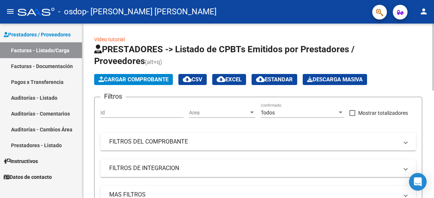
drag, startPoint x: 357, startPoint y: 2, endPoint x: 402, endPoint y: 39, distance: 58.1
click at [142, 77] on span "Cargar Comprobante" at bounding box center [134, 79] width 70 height 7
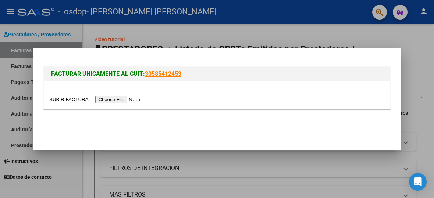
click at [131, 100] on input "file" at bounding box center [95, 100] width 93 height 8
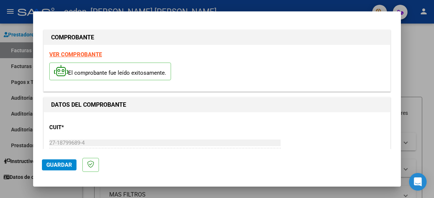
click at [295, 104] on h1 "DATOS DEL COMPROBANTE" at bounding box center [217, 105] width 332 height 9
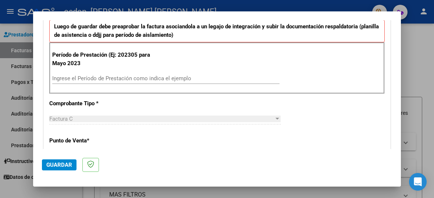
scroll to position [189, 0]
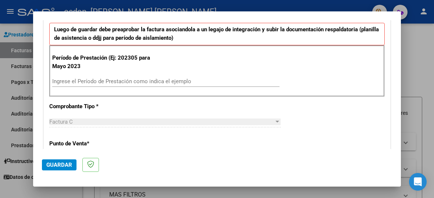
click at [88, 81] on input "Ingrese el Período de Prestación como indica el ejemplo" at bounding box center [166, 81] width 228 height 7
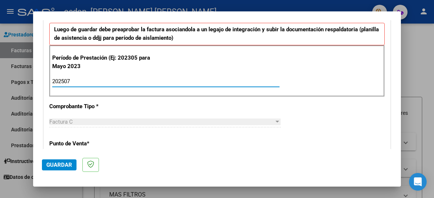
type input "202507"
click at [85, 120] on div "Factura C" at bounding box center [161, 122] width 225 height 7
click at [61, 166] on span "Guardar" at bounding box center [59, 165] width 26 height 7
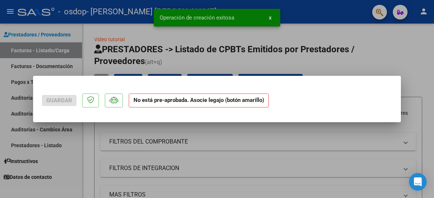
scroll to position [0, 0]
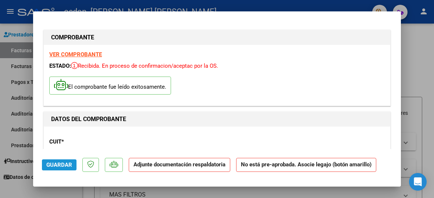
click at [59, 162] on span "Guardar" at bounding box center [59, 165] width 26 height 7
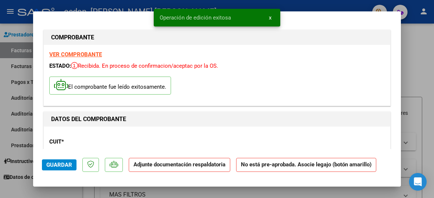
click at [144, 168] on p "Adjunte documentación respaldatoria" at bounding box center [180, 165] width 102 height 14
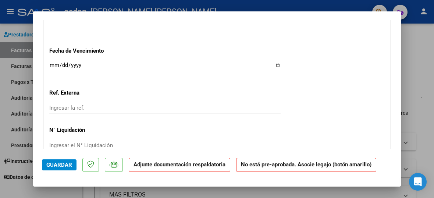
scroll to position [503, 0]
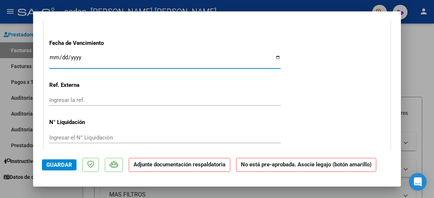
click at [54, 59] on input "Ingresar la fecha" at bounding box center [165, 60] width 232 height 12
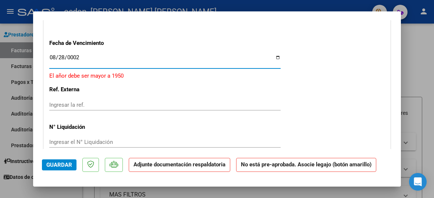
type input "0025-08-28"
click at [85, 54] on input "0025-08-28" at bounding box center [165, 60] width 232 height 12
type input "[DATE]"
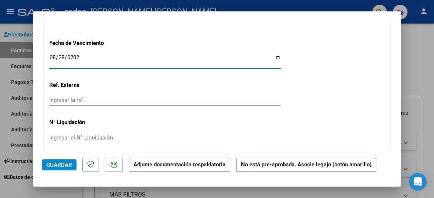
click at [68, 99] on input "Ingresar la ref." at bounding box center [165, 100] width 232 height 7
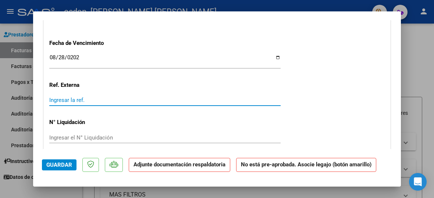
click at [56, 158] on mat-dialog-actions "Guardar Adjunte documentación respaldatoria No está pre-aprobada. Asocie legajo…" at bounding box center [217, 163] width 350 height 29
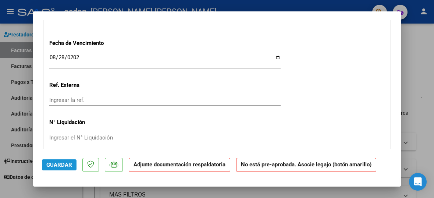
click at [61, 165] on span "Guardar" at bounding box center [59, 165] width 26 height 7
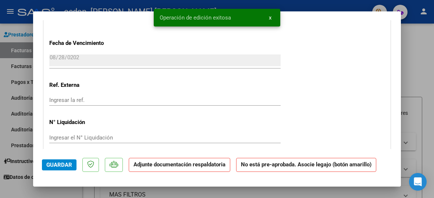
click at [149, 165] on strong "Adjunte documentación respaldatoria" at bounding box center [180, 164] width 92 height 7
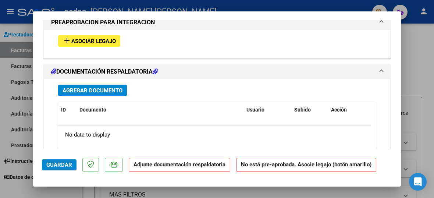
scroll to position [649, 0]
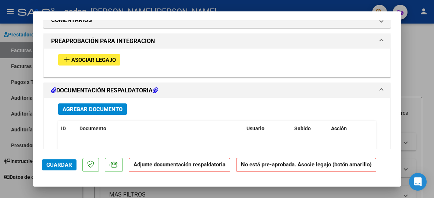
click at [105, 58] on span "Asociar Legajo" at bounding box center [93, 60] width 45 height 7
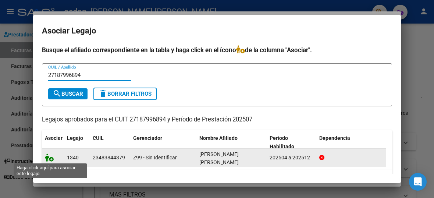
type input "27187996894"
click at [49, 159] on icon at bounding box center [49, 158] width 9 height 8
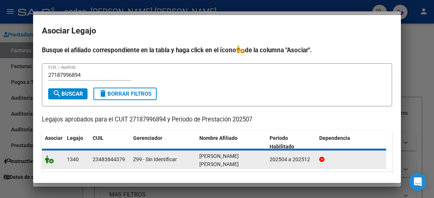
scroll to position [668, 0]
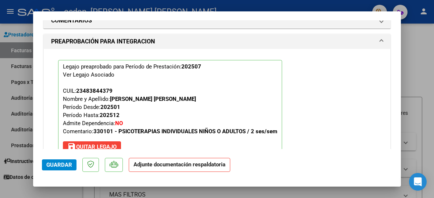
click at [56, 161] on button "Guardar" at bounding box center [59, 164] width 35 height 11
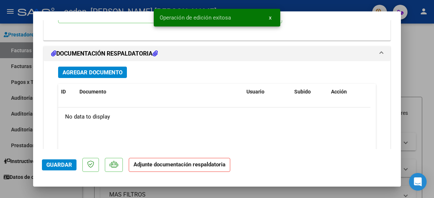
scroll to position [803, 0]
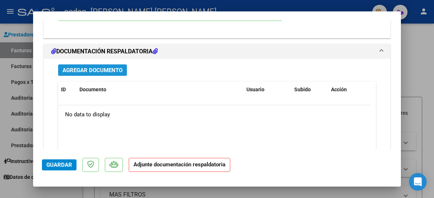
click at [93, 67] on span "Agregar Documento" at bounding box center [93, 70] width 60 height 7
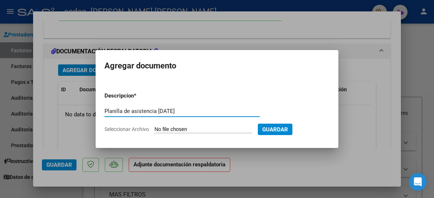
type input "Planilla de asistencia [DATE]"
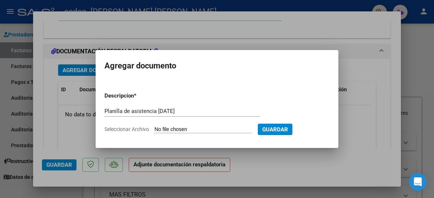
click at [229, 128] on input "Seleccionar Archivo" at bounding box center [204, 129] width 98 height 7
type input "C:\fakepath\Factura [DATE].pdf"
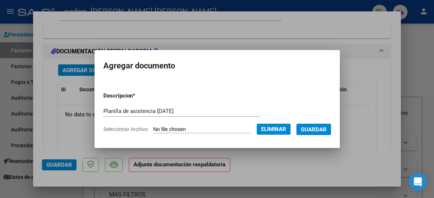
click at [295, 131] on span "Guardar" at bounding box center [314, 129] width 26 height 7
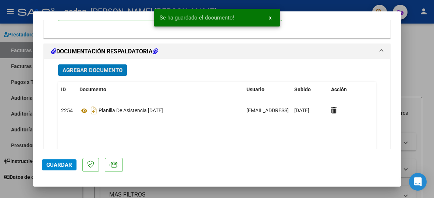
click at [53, 162] on span "Guardar" at bounding box center [59, 165] width 26 height 7
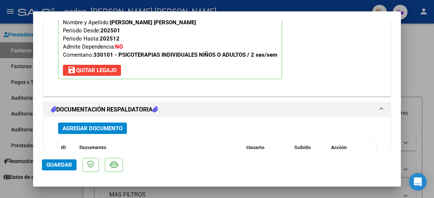
scroll to position [866, 0]
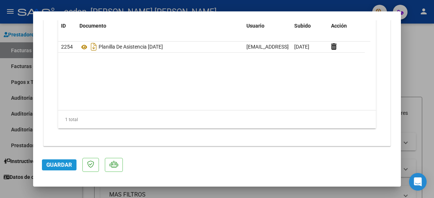
click at [51, 160] on button "Guardar" at bounding box center [59, 164] width 35 height 11
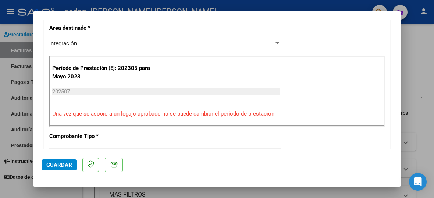
scroll to position [0, 0]
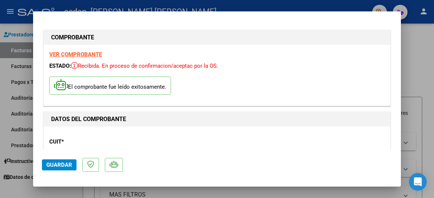
click at [50, 163] on span "Guardar" at bounding box center [59, 165] width 26 height 7
